Goal: Use online tool/utility: Utilize a website feature to perform a specific function

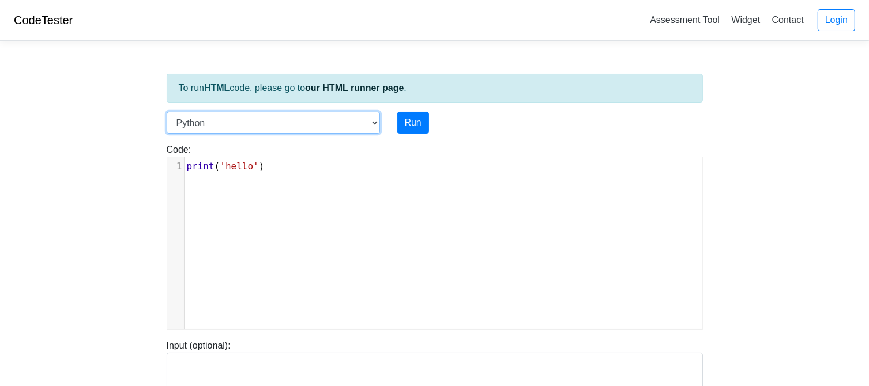
click at [371, 125] on select "C C++ Go Java Javascript Python Ruby" at bounding box center [273, 123] width 213 height 22
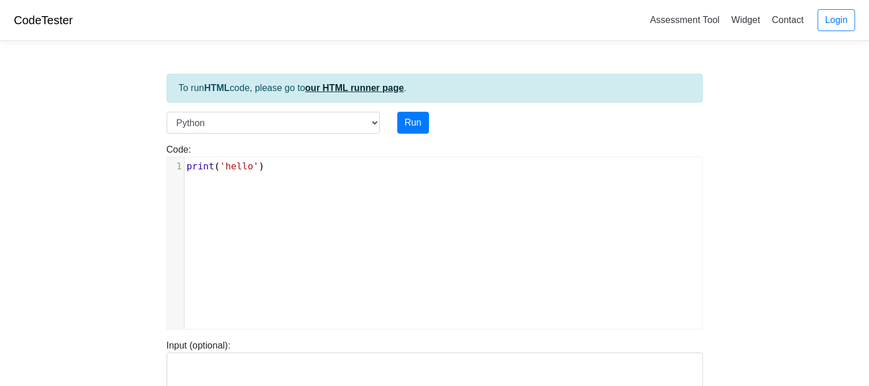
click at [385, 85] on link "our HTML runner page" at bounding box center [354, 88] width 99 height 10
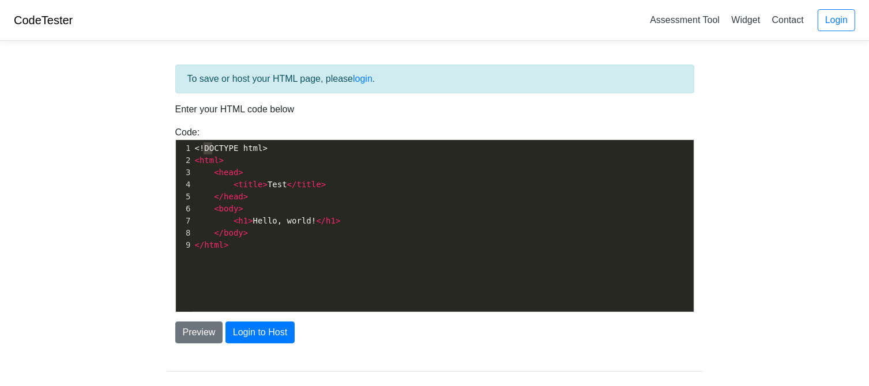
scroll to position [4, 0]
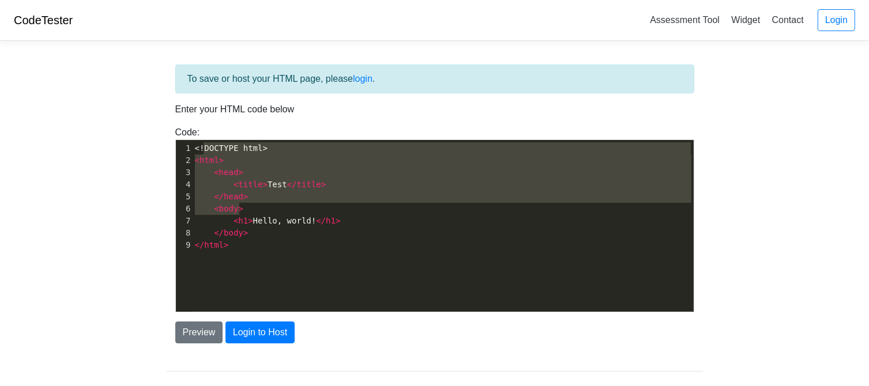
type textarea "DOCTYPE html> <html> <head> <title>Test</title> </head> <body> <h1>Hello, world…"
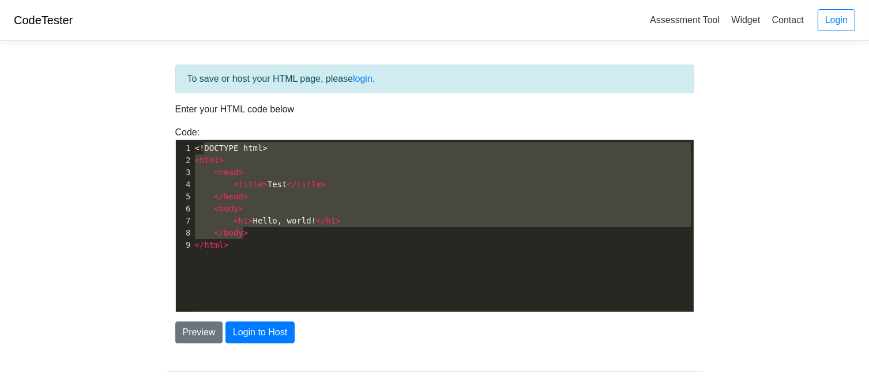
drag, startPoint x: 202, startPoint y: 150, endPoint x: 258, endPoint y: 235, distance: 101.6
click at [258, 235] on div "1 <!DOCTYPE html> 2 < html > 3 < head > 4 < title > Test </ title > 5 </ head >…" at bounding box center [448, 196] width 510 height 109
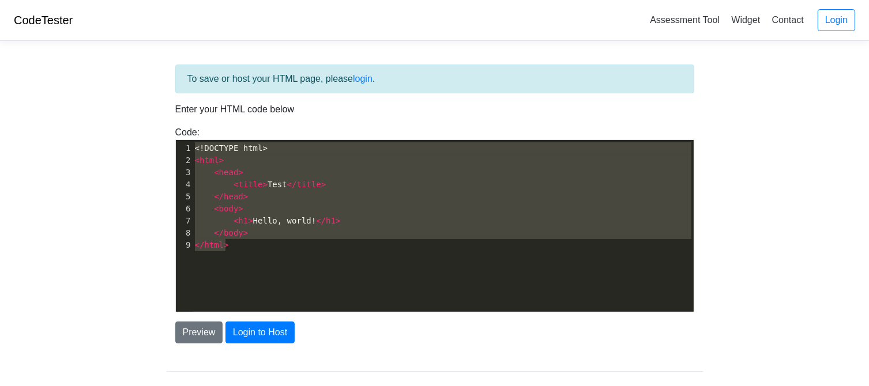
drag, startPoint x: 196, startPoint y: 152, endPoint x: 245, endPoint y: 242, distance: 102.5
click at [245, 242] on div "1 <!DOCTYPE html> 2 < html > 3 < head > 4 < title > Test </ title > 5 </ head >…" at bounding box center [448, 196] width 510 height 109
type textarea "​<!DOCTYPE html> <html> <head> <title>Test</title> </head> <body> <h1>Hello, wo…"
paste textarea
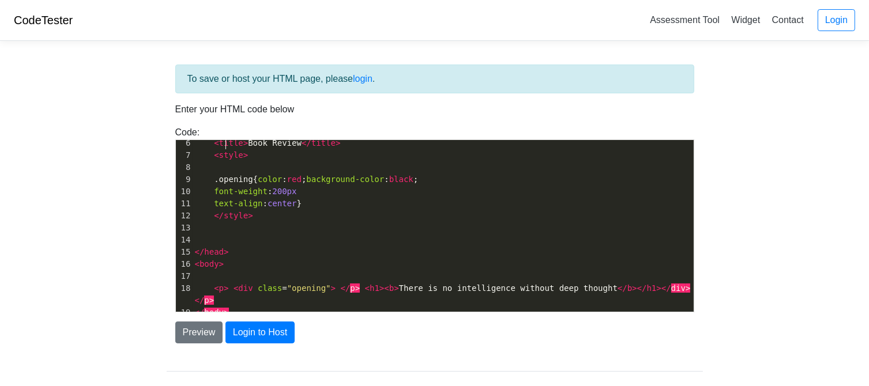
scroll to position [0, 0]
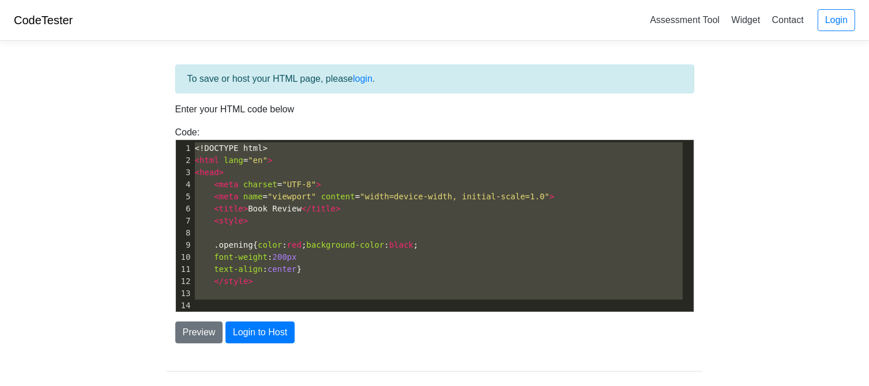
type textarea "<!DOCTYPE html> <html lang="en"> <head> <meta charset="UTF-8"> <meta name="view…"
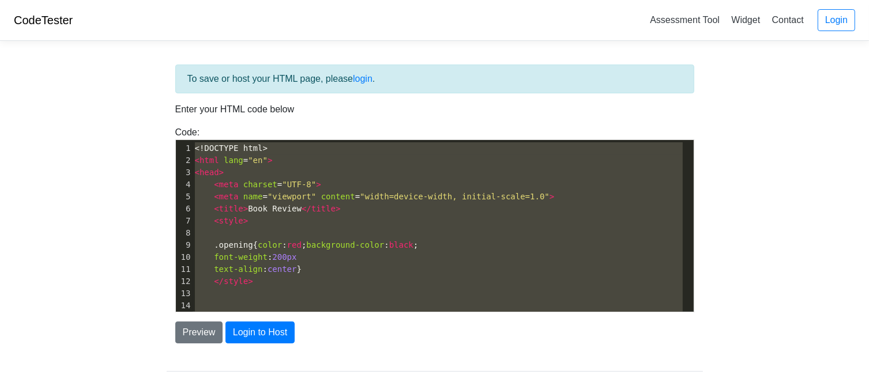
scroll to position [66, 0]
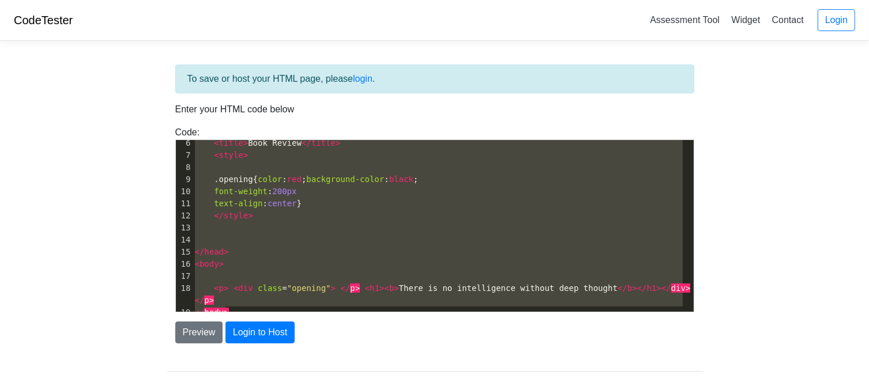
drag, startPoint x: 196, startPoint y: 152, endPoint x: 314, endPoint y: 377, distance: 254.6
click at [314, 377] on div "To save or host your HTML page, please login . Enter your HTML code below Code:…" at bounding box center [435, 232] width 554 height 365
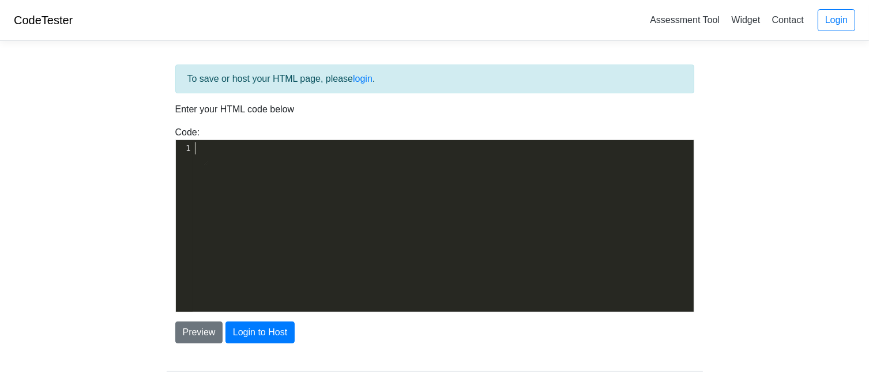
type textarea "​"
paste textarea
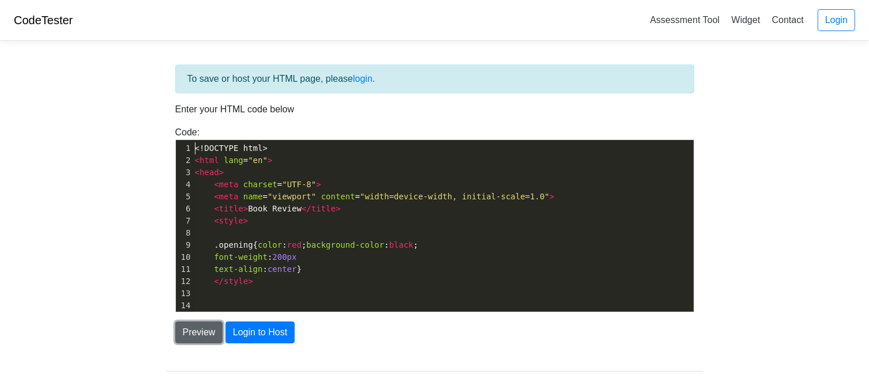
click at [189, 338] on button "Preview" at bounding box center [199, 333] width 48 height 22
